Goal: Navigation & Orientation: Find specific page/section

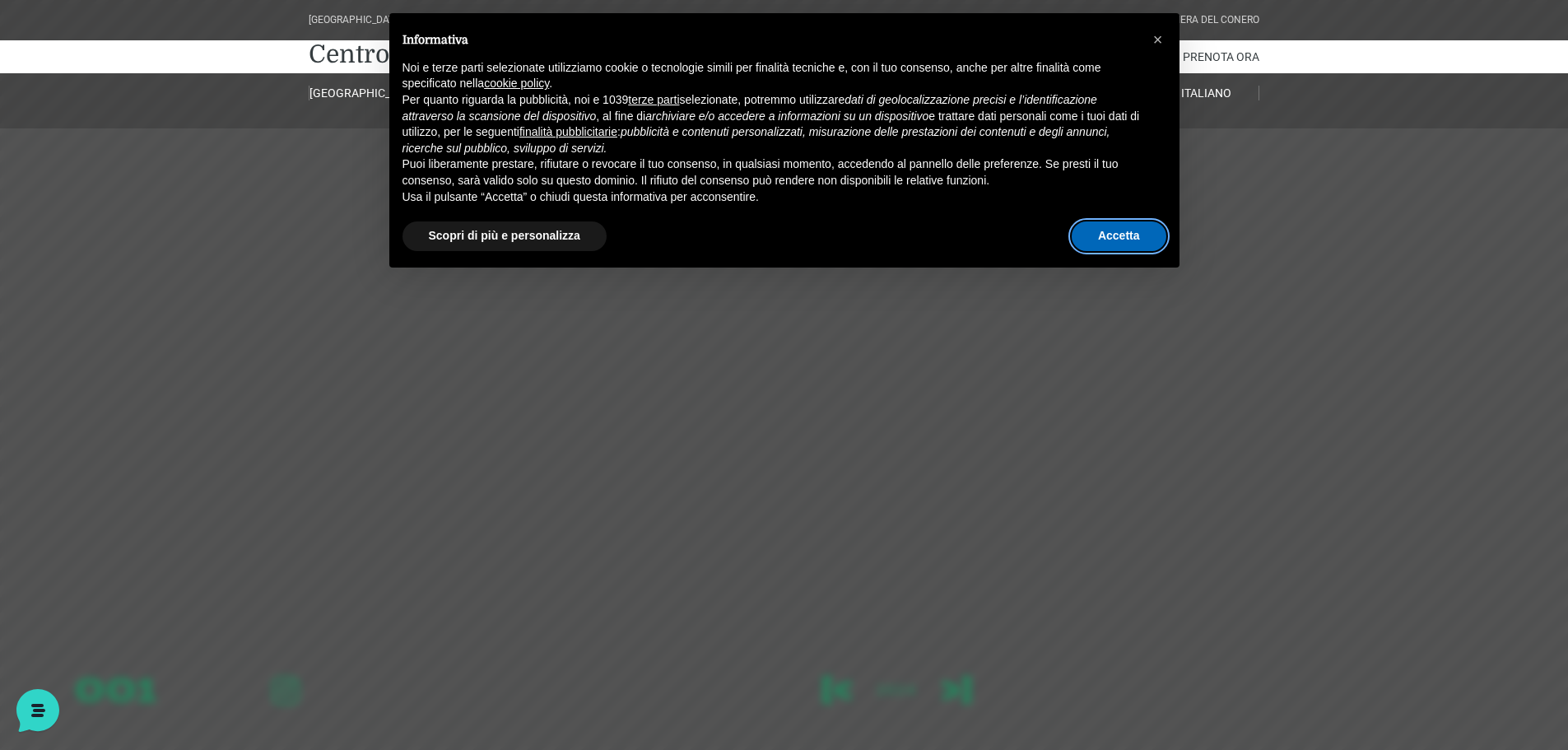
click at [1109, 246] on button "Accetta" at bounding box center [1119, 236] width 95 height 30
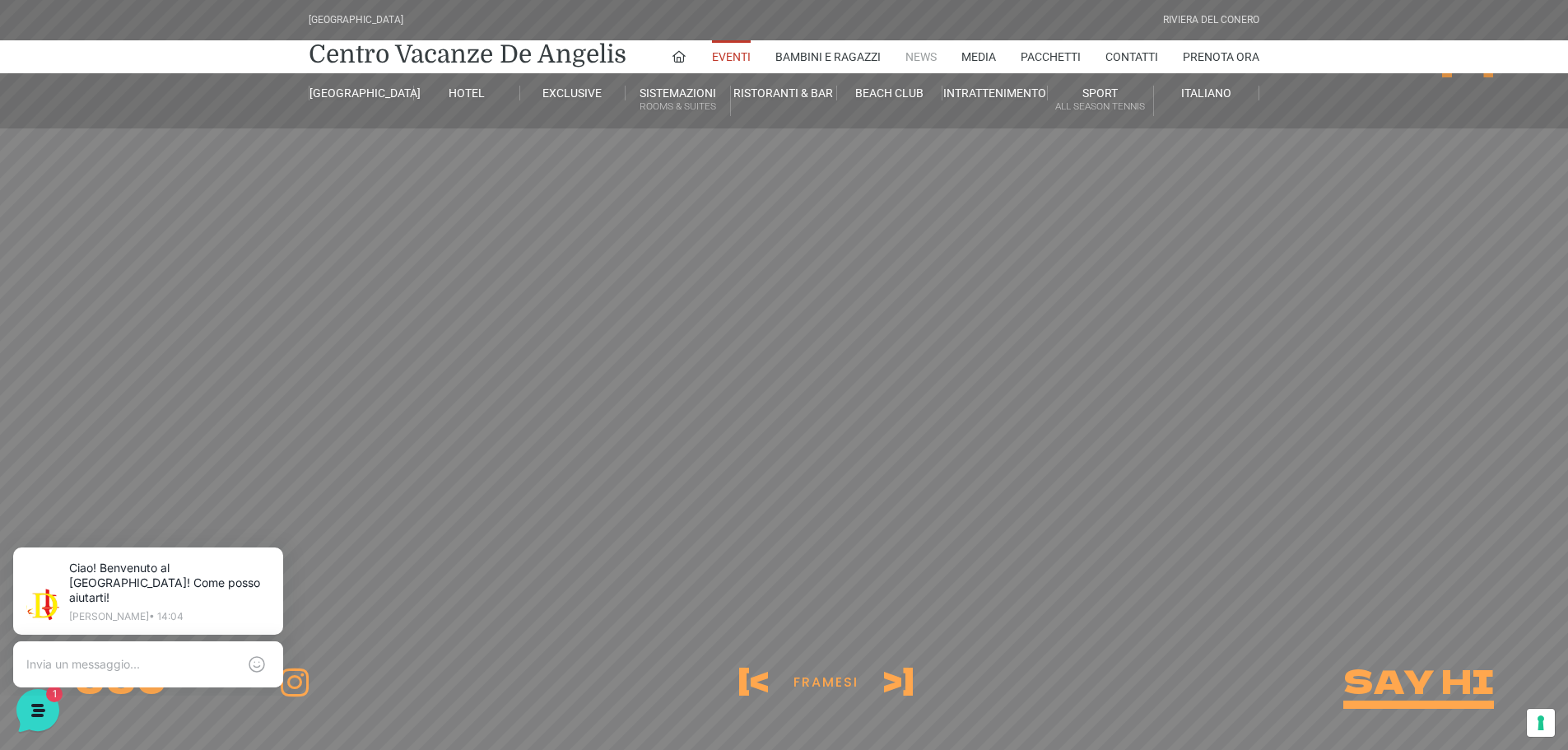
click at [926, 56] on link "News" at bounding box center [921, 57] width 32 height 33
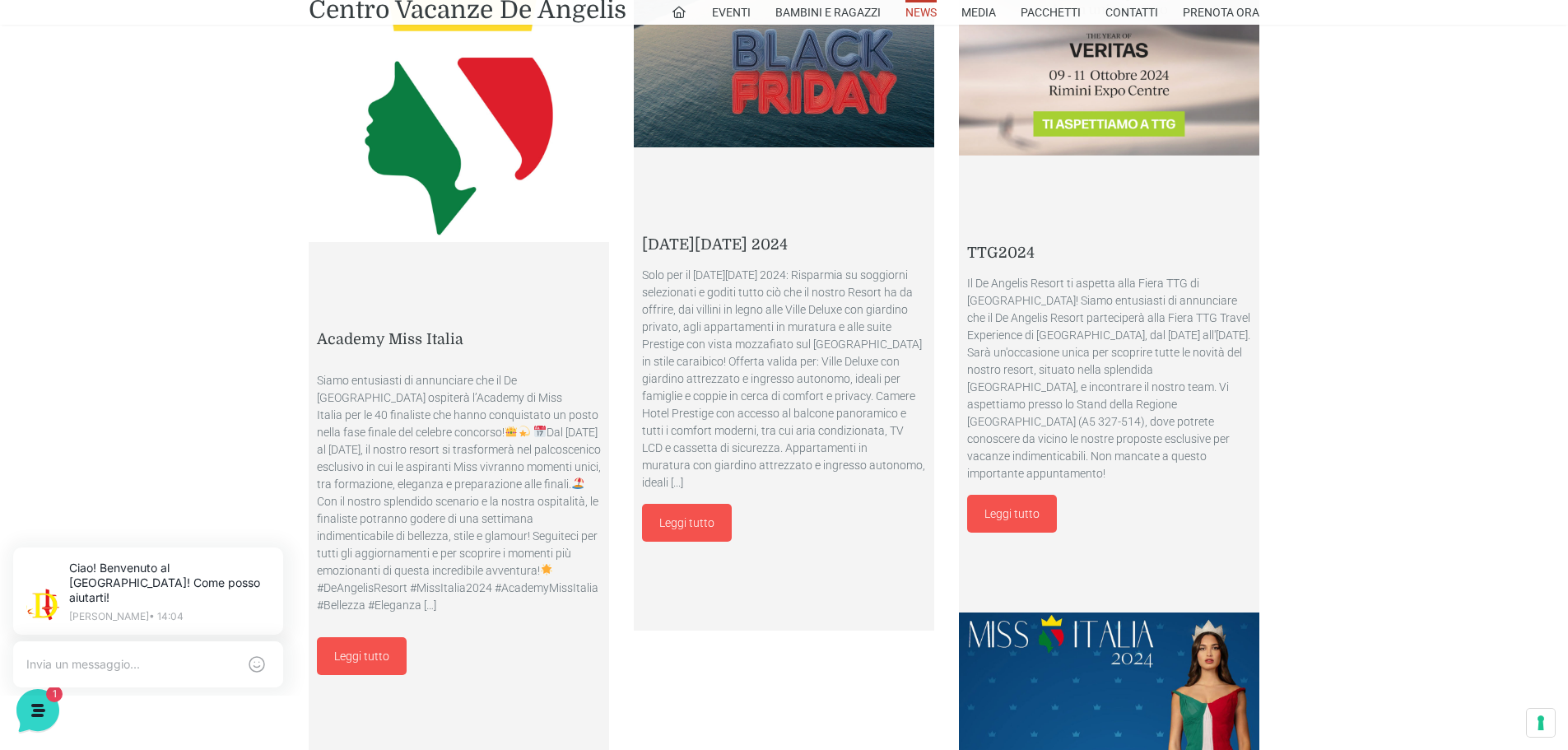
scroll to position [2718, 0]
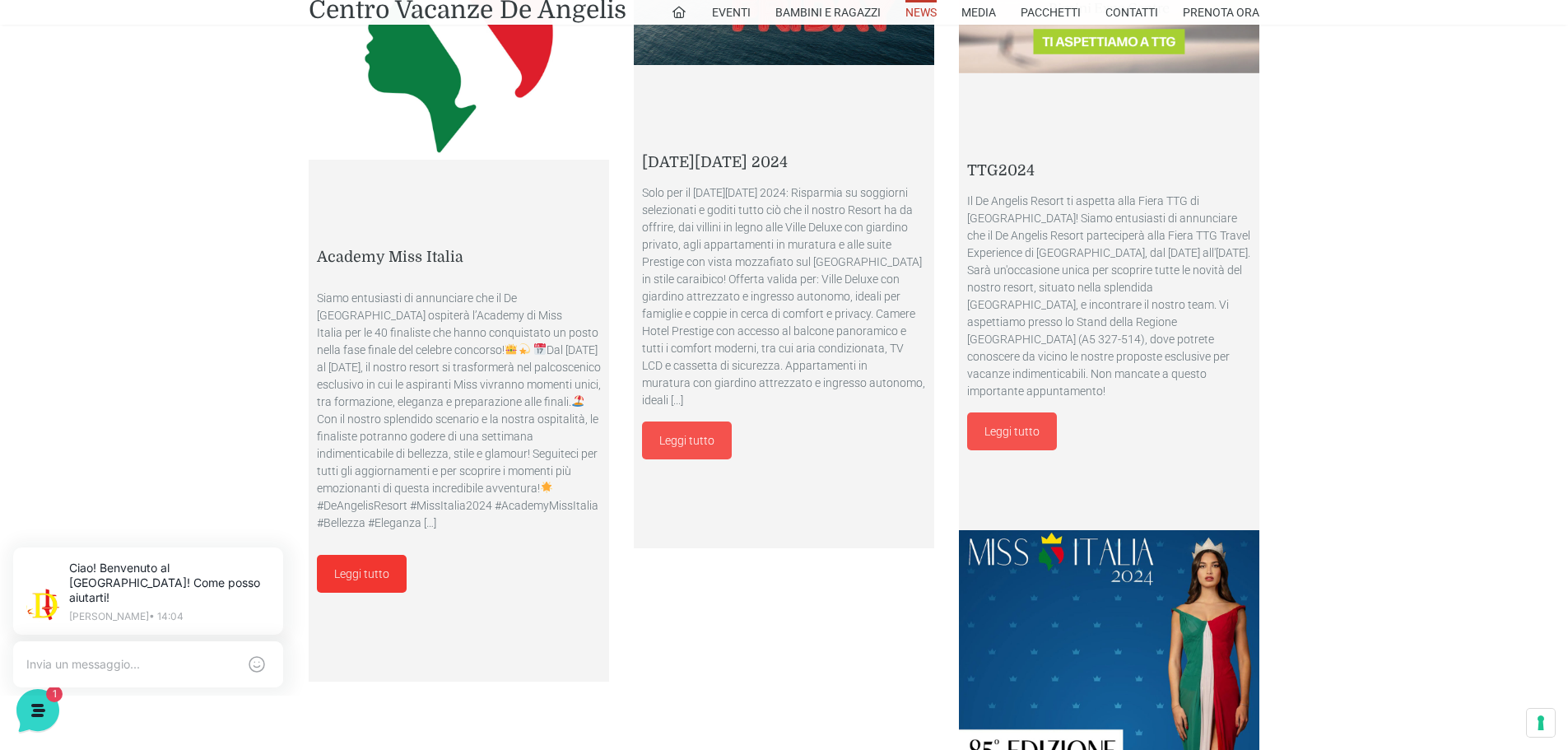
click at [355, 593] on link "Leggi tutto" at bounding box center [361, 574] width 90 height 38
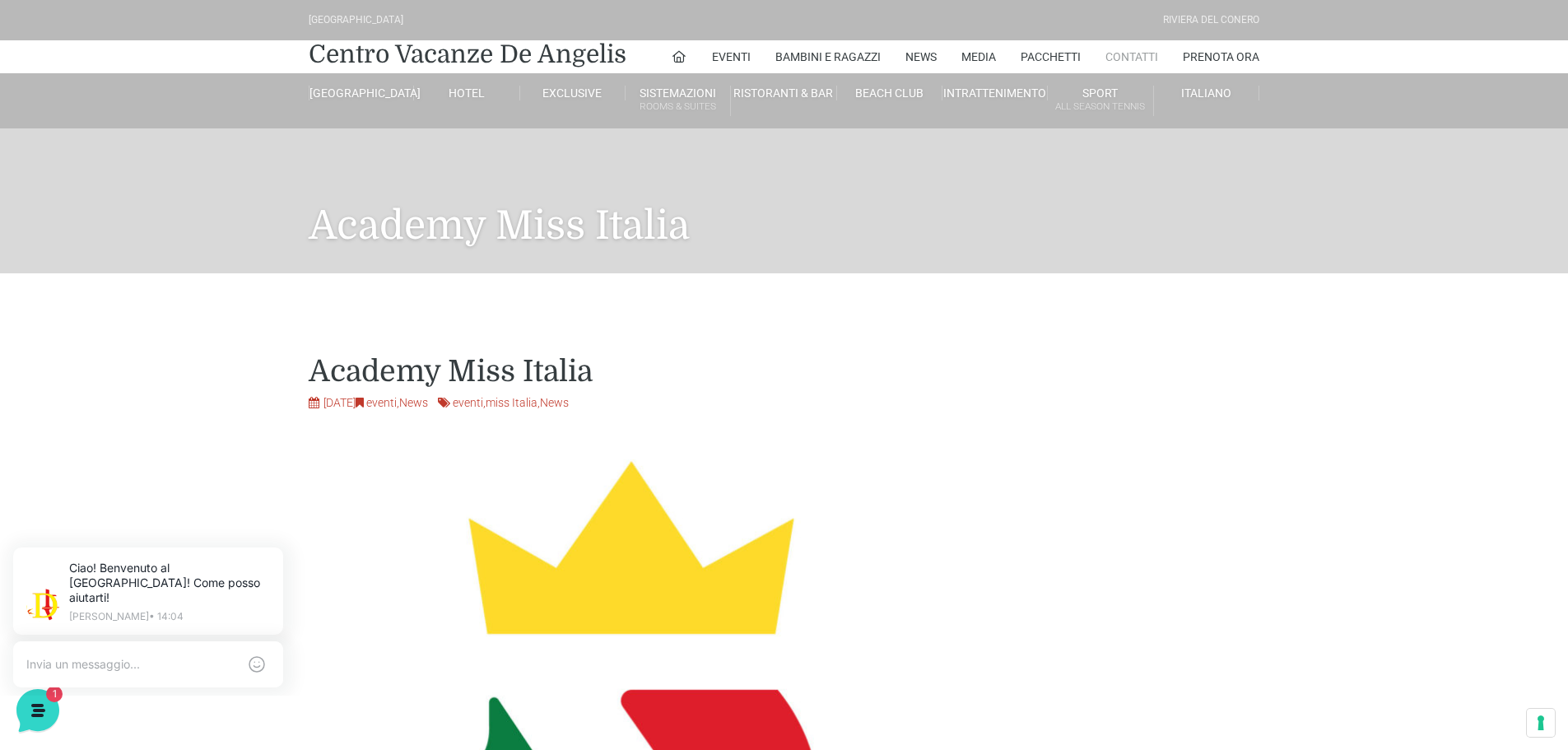
click at [1131, 57] on link "Contatti" at bounding box center [1132, 57] width 53 height 33
